Goal: Task Accomplishment & Management: Use online tool/utility

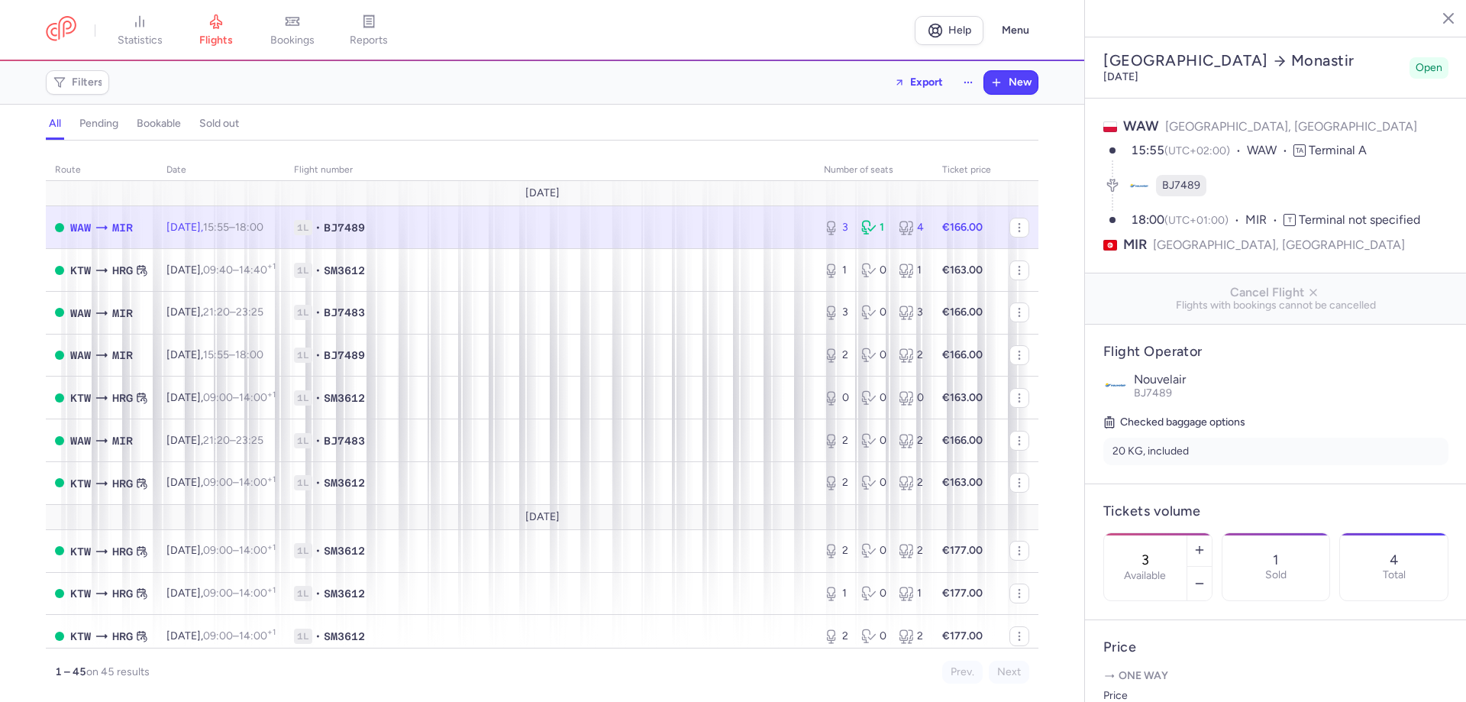
select select "hours"
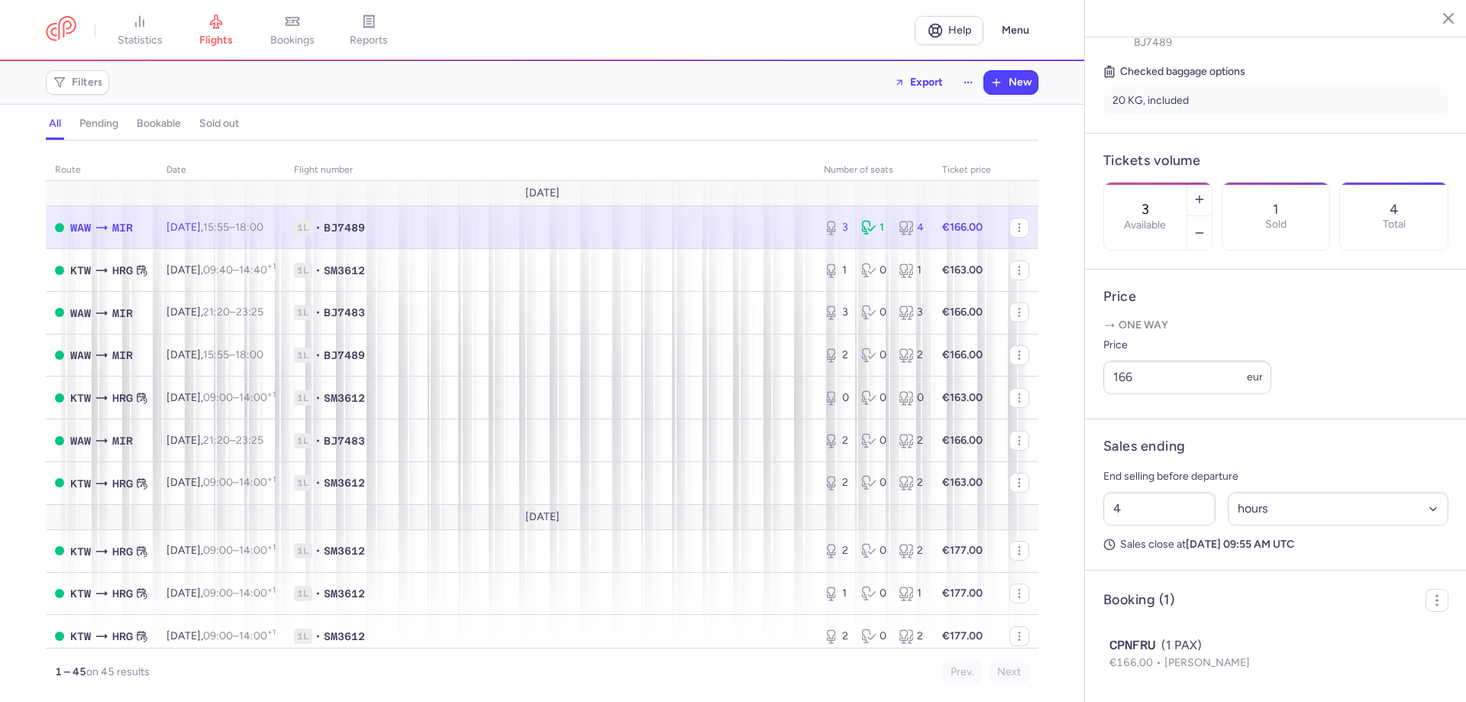
click at [405, 224] on span "1L • BJ7489" at bounding box center [550, 227] width 512 height 15
click at [1429, 605] on icon "button" at bounding box center [1436, 600] width 15 height 15
click at [1329, 632] on button "Export PNL" at bounding box center [1360, 644] width 151 height 27
click at [1329, 641] on span "Export PNL" at bounding box center [1370, 645] width 115 height 15
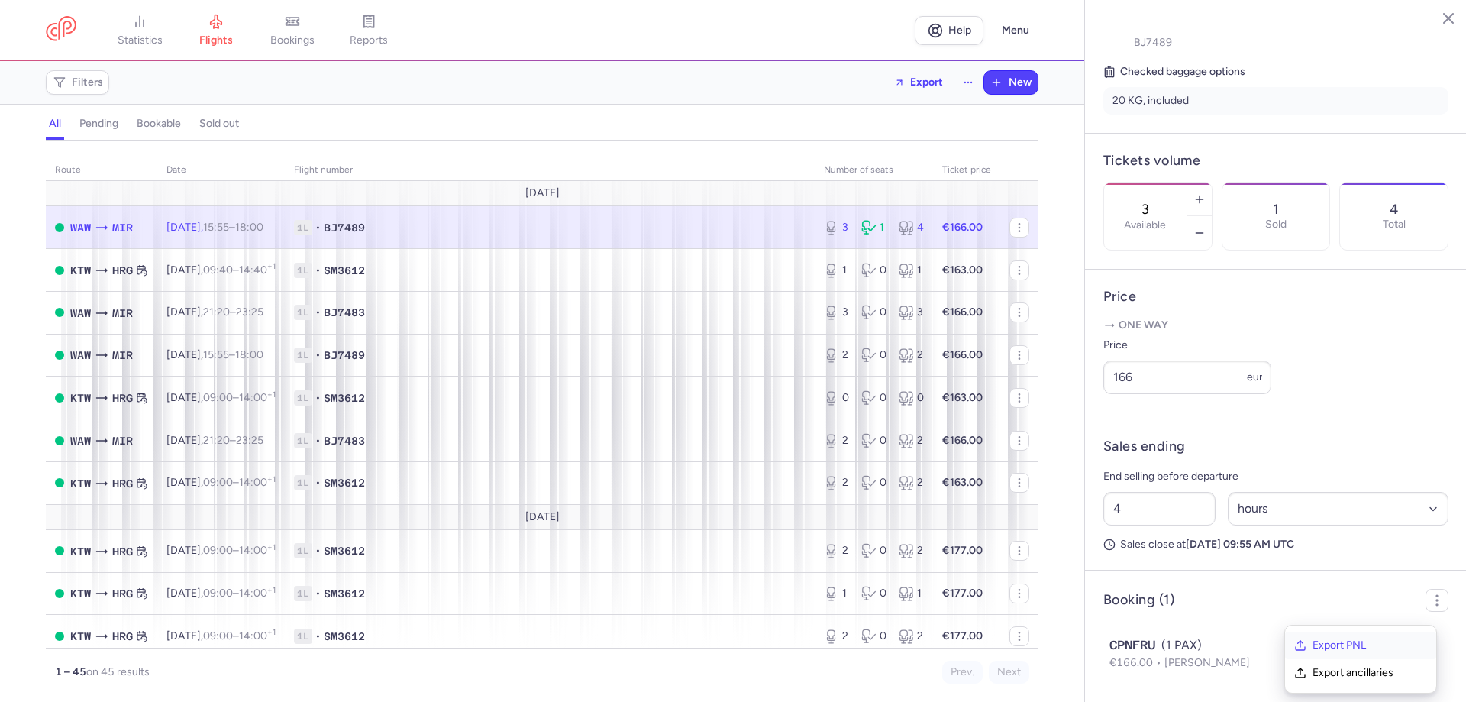
click at [1347, 644] on span "Export PNL" at bounding box center [1370, 645] width 115 height 15
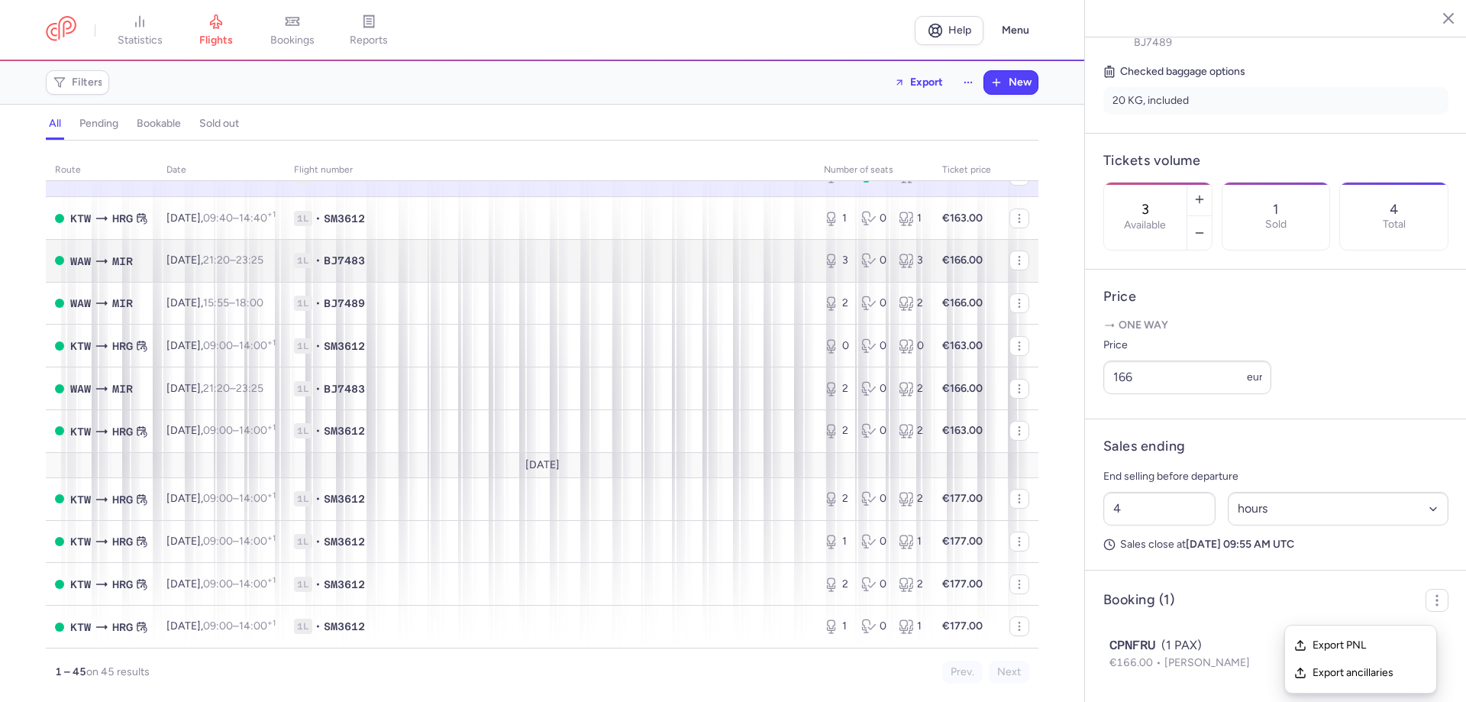
scroll to position [0, 0]
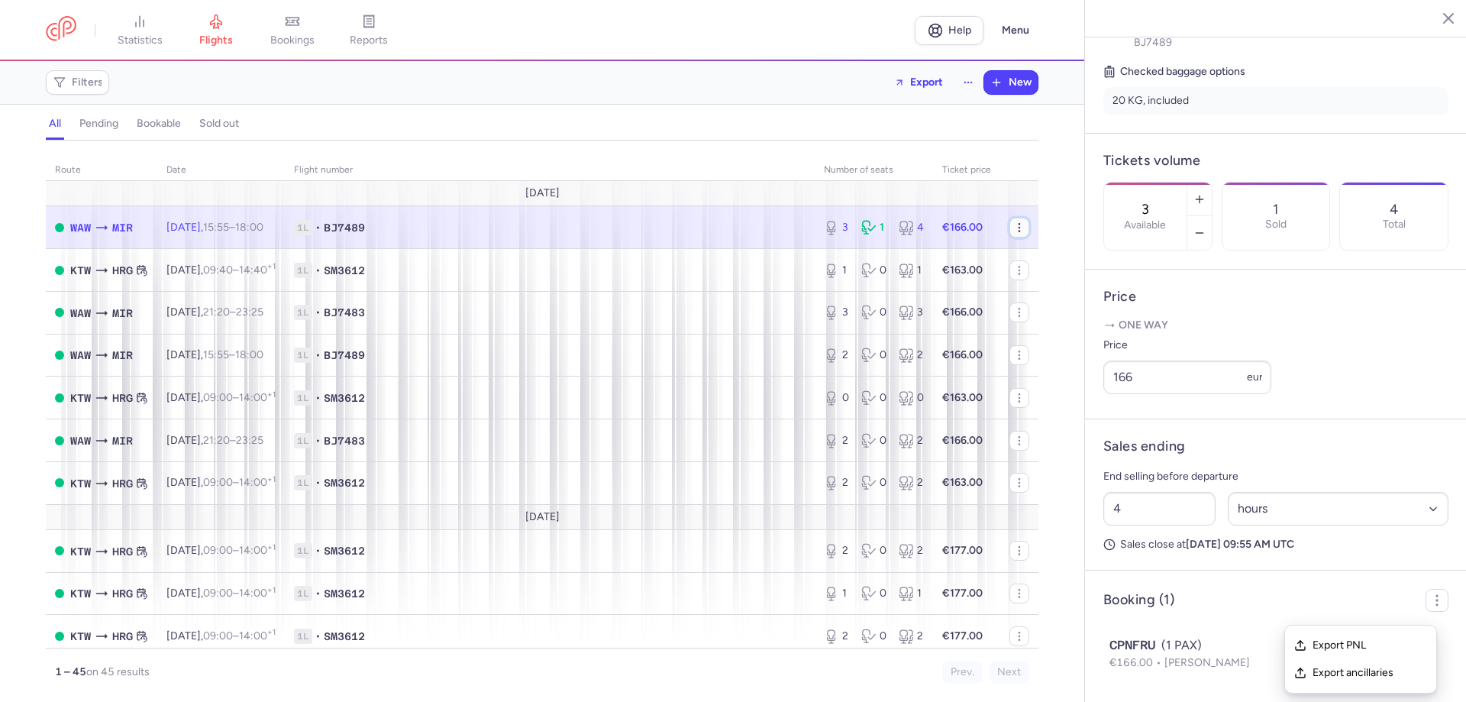
click at [1013, 226] on icon "button" at bounding box center [1019, 227] width 12 height 12
click at [1429, 608] on icon "button" at bounding box center [1436, 600] width 15 height 15
click at [1377, 644] on span "Export PNL" at bounding box center [1370, 645] width 115 height 15
click at [1013, 228] on icon "button" at bounding box center [1019, 227] width 12 height 12
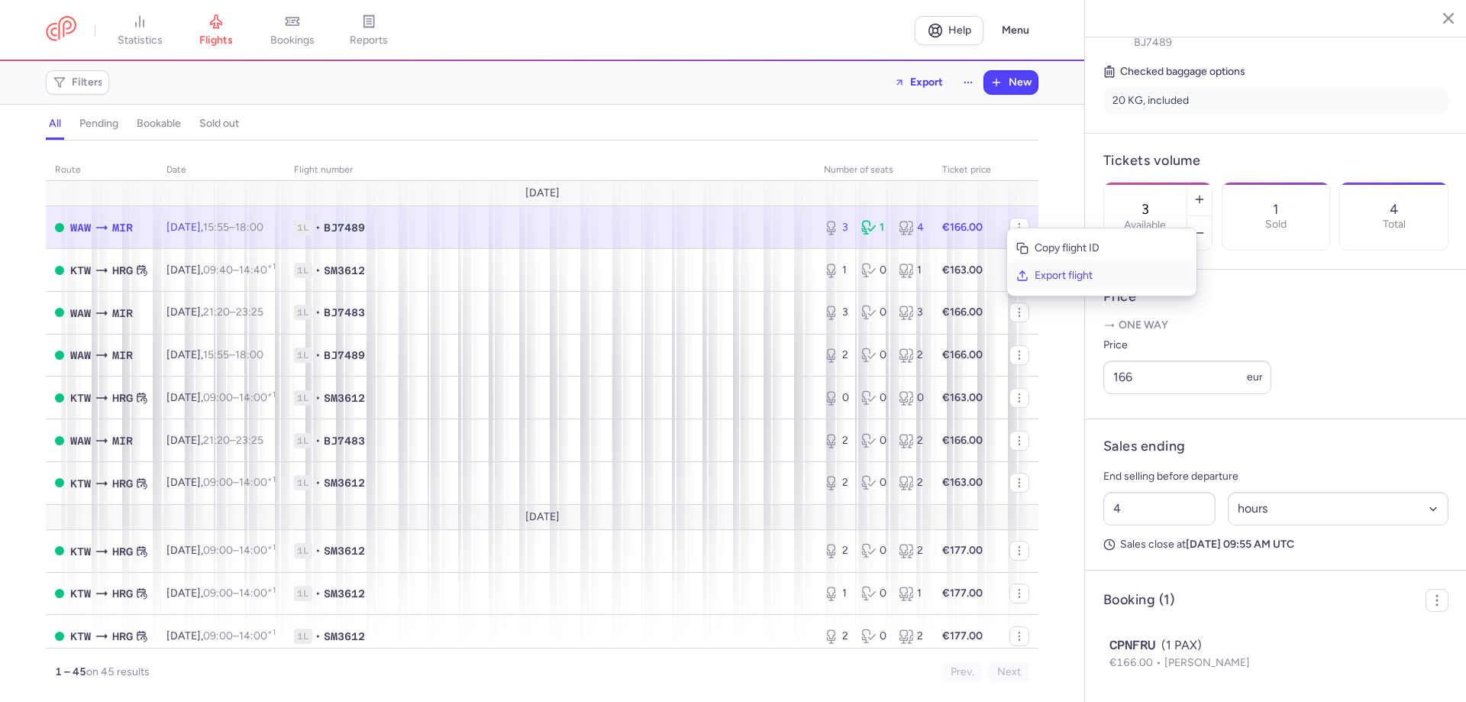
click at [1037, 284] on button "Export flight" at bounding box center [1101, 275] width 189 height 27
click at [1429, 608] on icon "button" at bounding box center [1436, 600] width 15 height 15
click at [1358, 645] on span "Export PNL" at bounding box center [1370, 645] width 115 height 15
click at [1358, 646] on span "Export PNL" at bounding box center [1370, 645] width 115 height 15
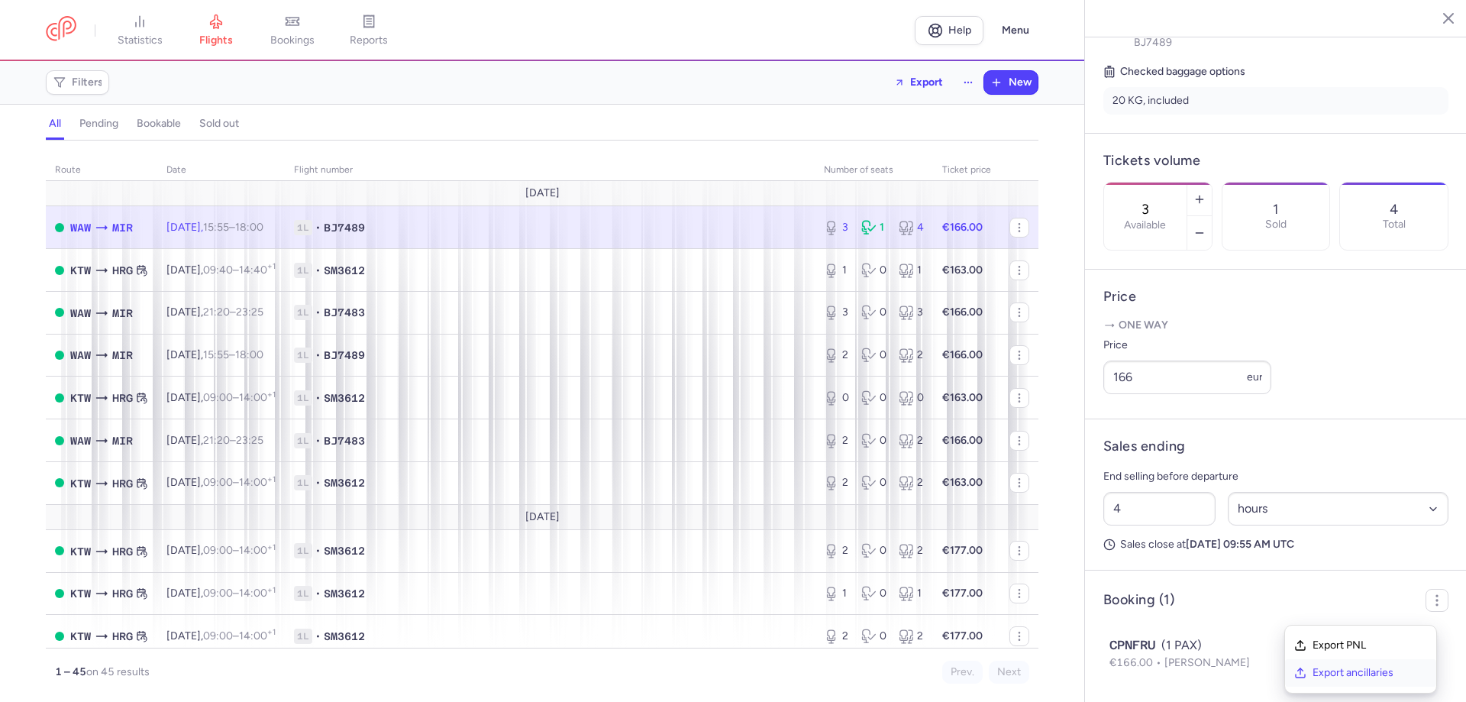
click at [1361, 676] on span "Export ancillaries" at bounding box center [1370, 672] width 115 height 15
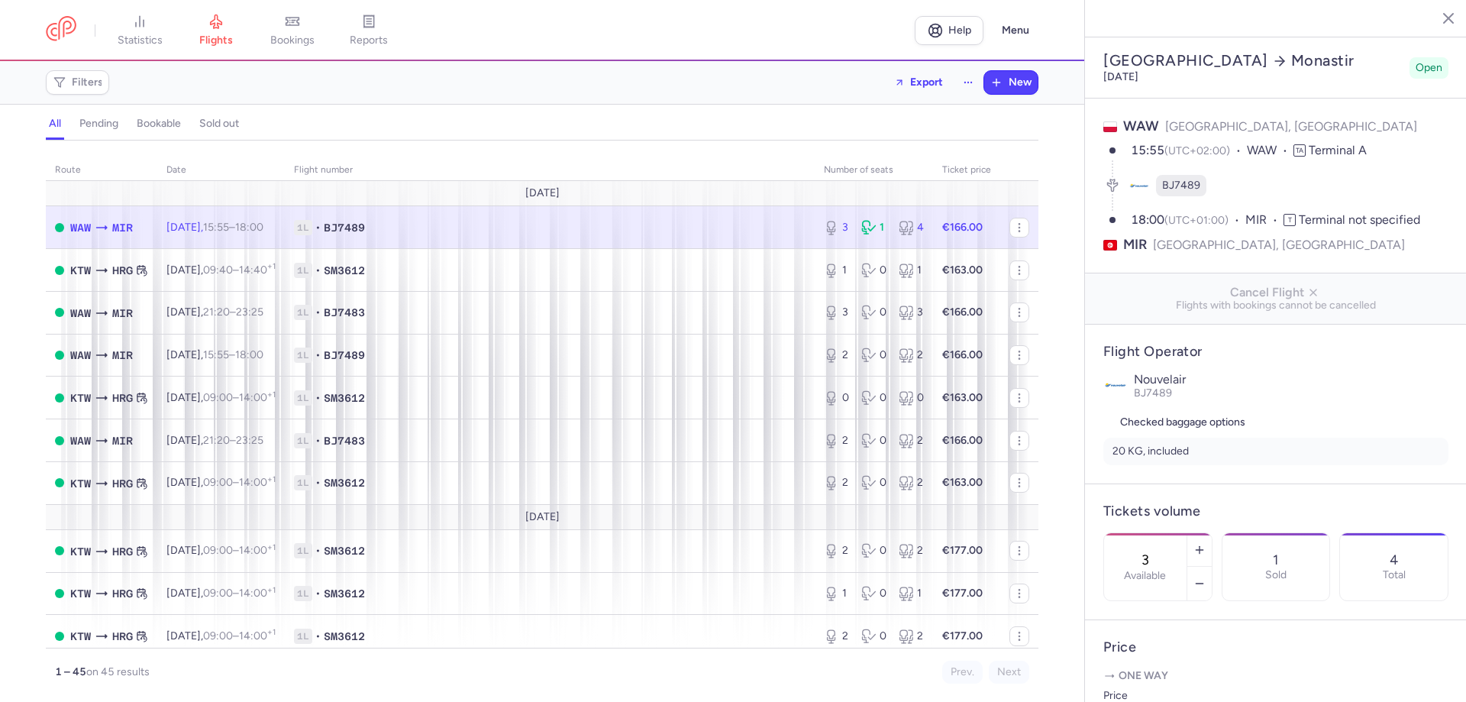
select select "hours"
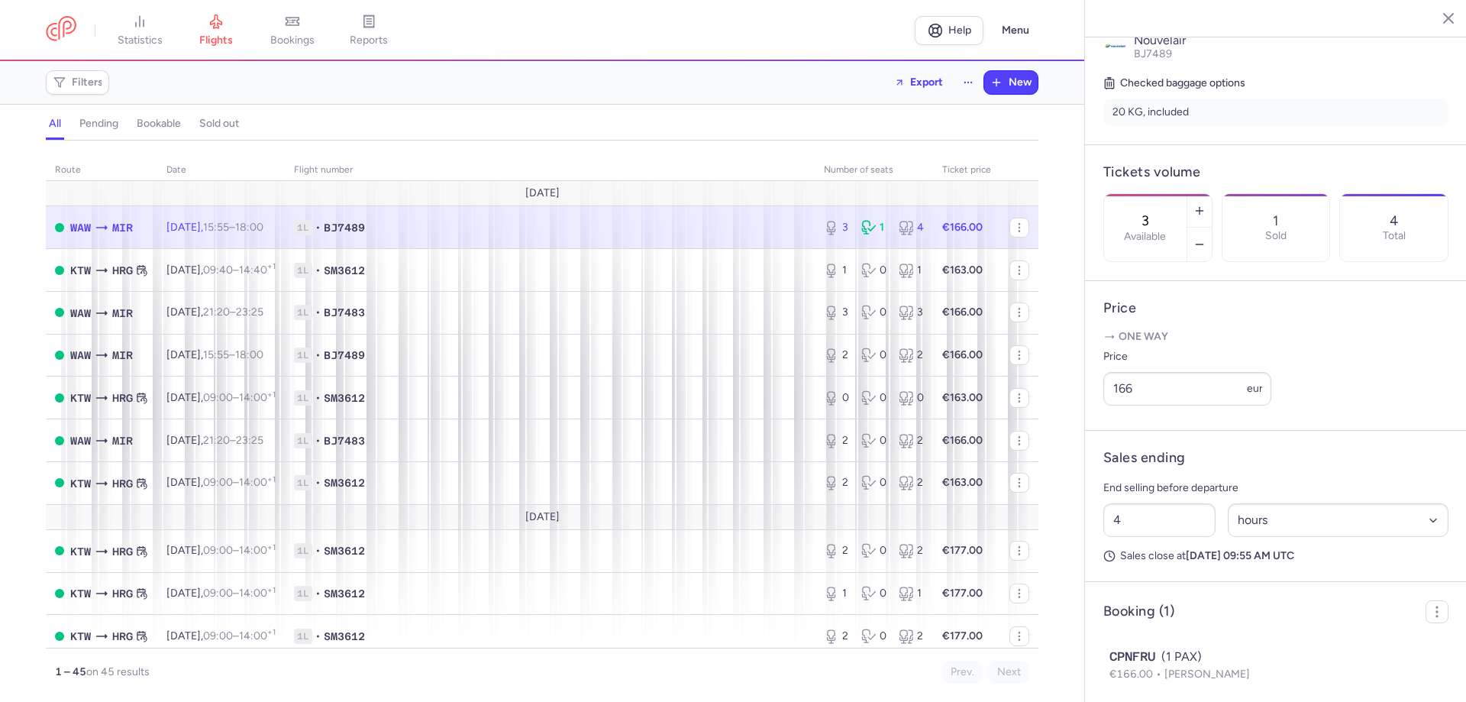
scroll to position [391, 0]
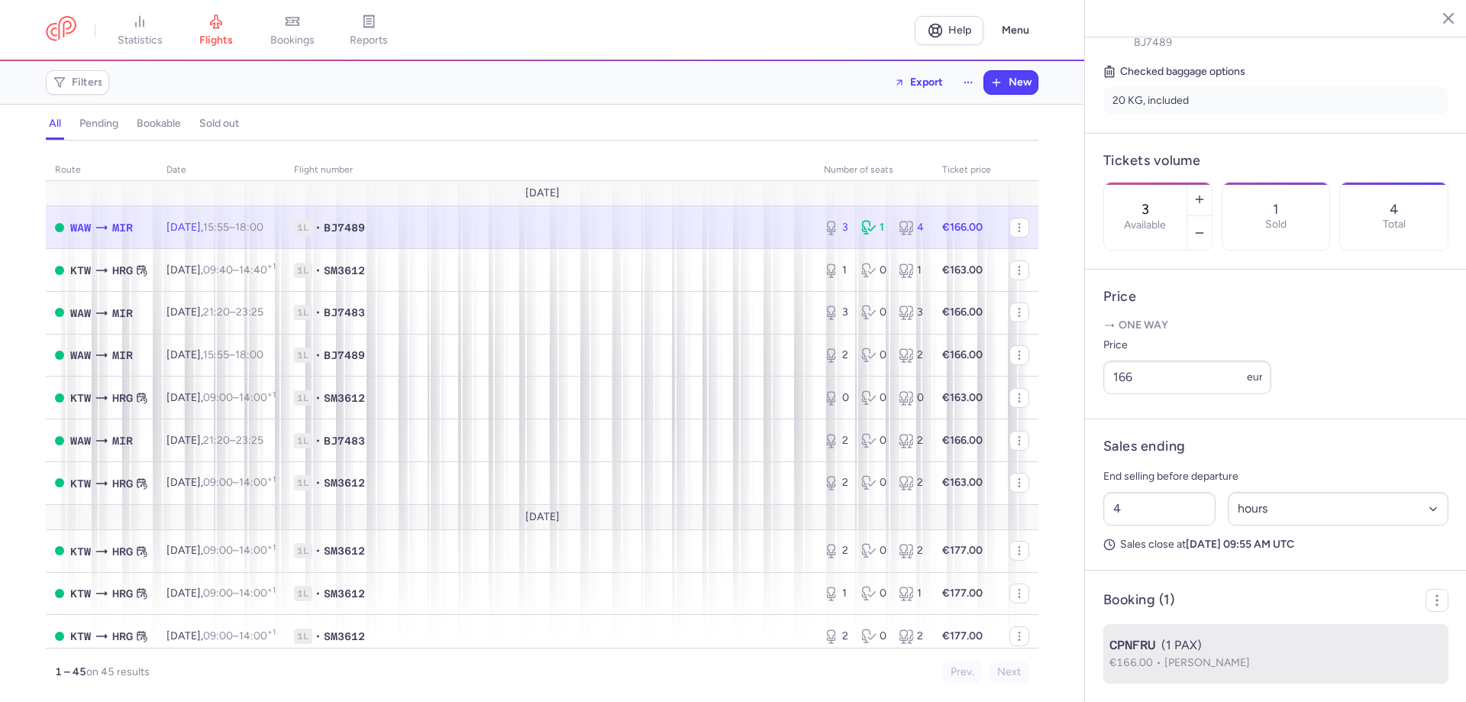
click at [1342, 664] on p "€166.00 [PERSON_NAME]" at bounding box center [1275, 662] width 333 height 17
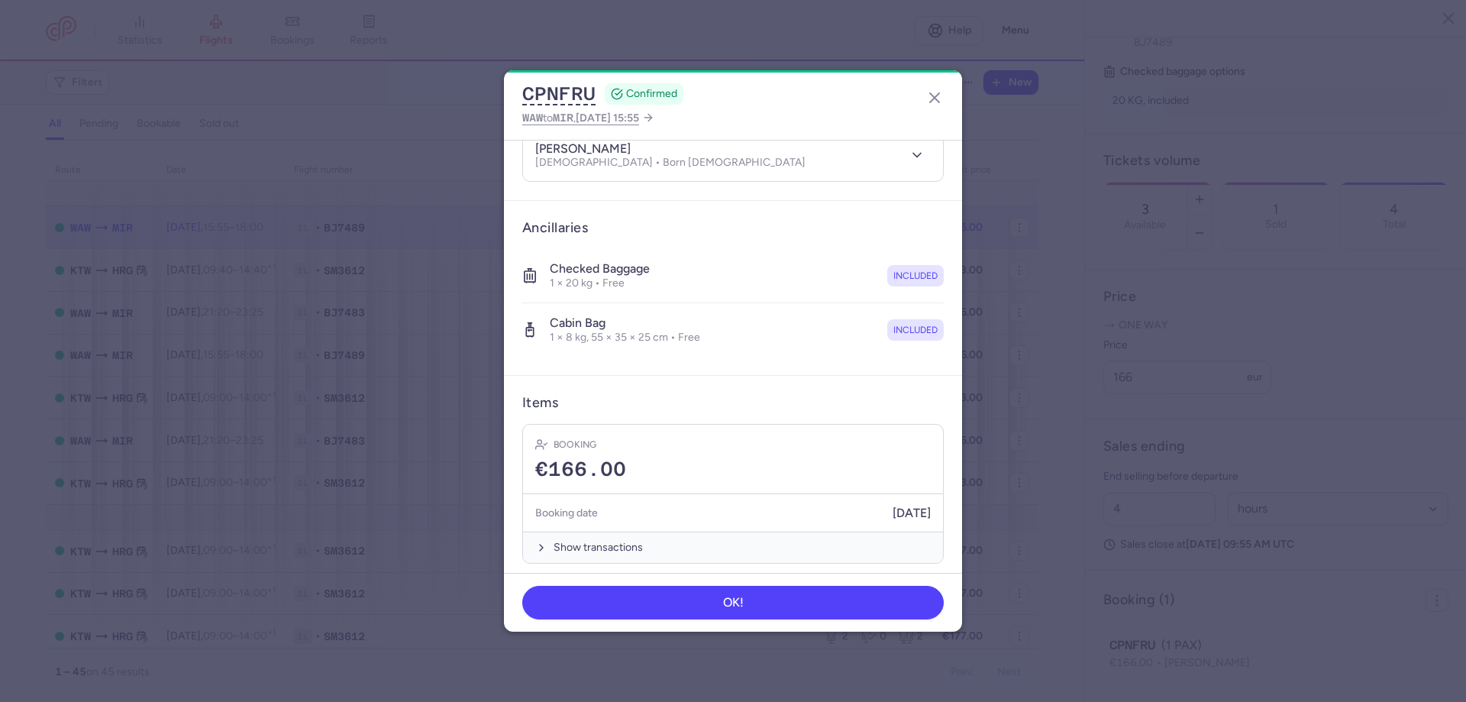
scroll to position [189, 0]
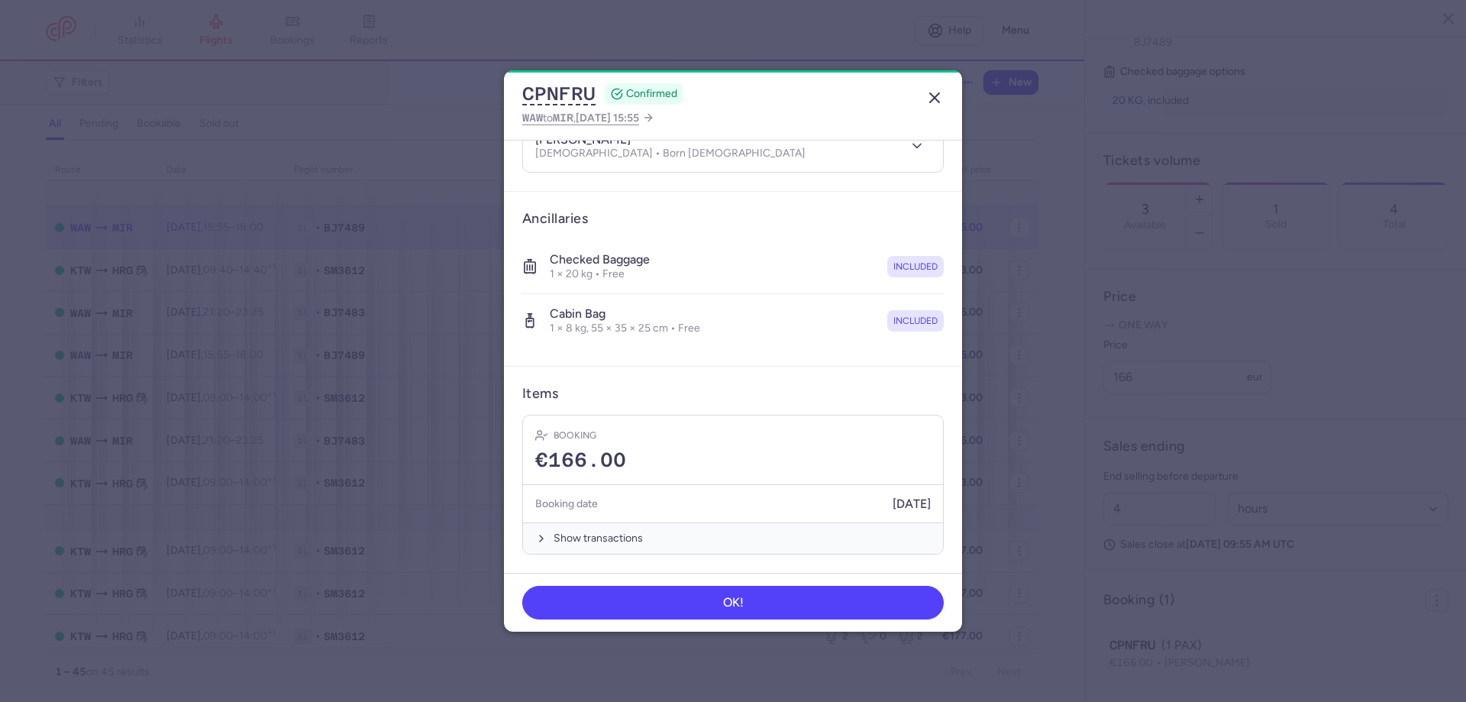
click at [928, 99] on icon "button" at bounding box center [934, 98] width 18 height 18
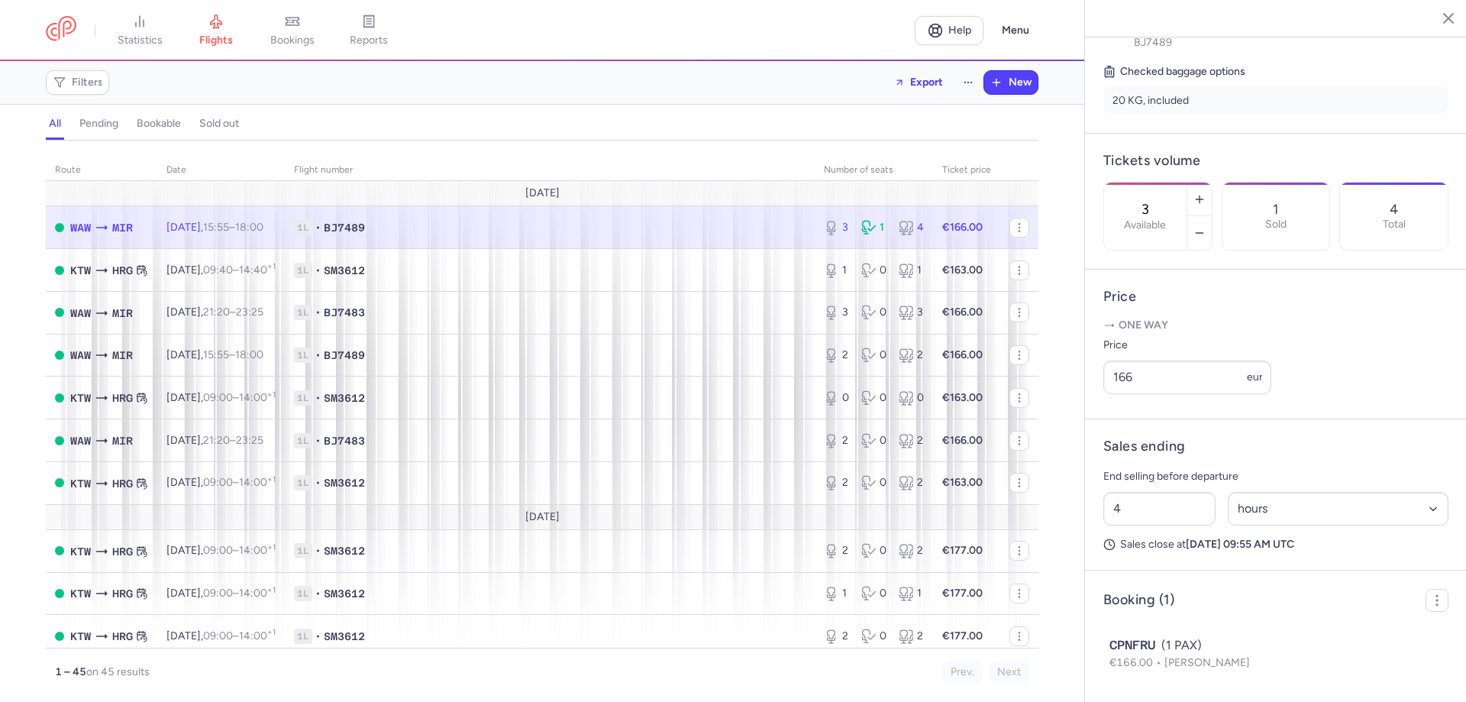
drag, startPoint x: 1432, startPoint y: 606, endPoint x: 1407, endPoint y: 612, distance: 25.2
click at [1430, 605] on icon "button" at bounding box center [1436, 600] width 15 height 15
click at [1340, 630] on span "Export PNL" at bounding box center [1370, 635] width 115 height 15
click at [1340, 631] on span "Export PNL" at bounding box center [1370, 635] width 115 height 15
